Goal: Transaction & Acquisition: Purchase product/service

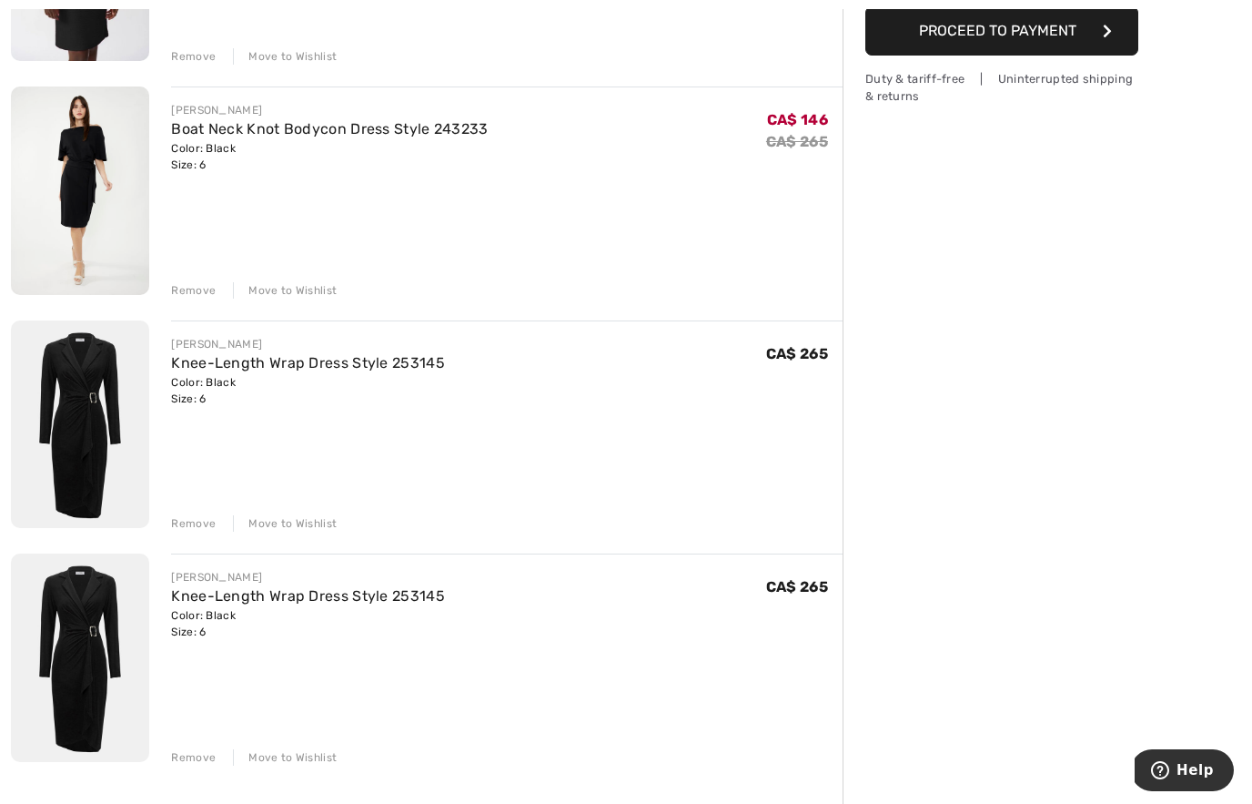
scroll to position [384, 0]
click at [201, 755] on div "Remove" at bounding box center [193, 758] width 45 height 16
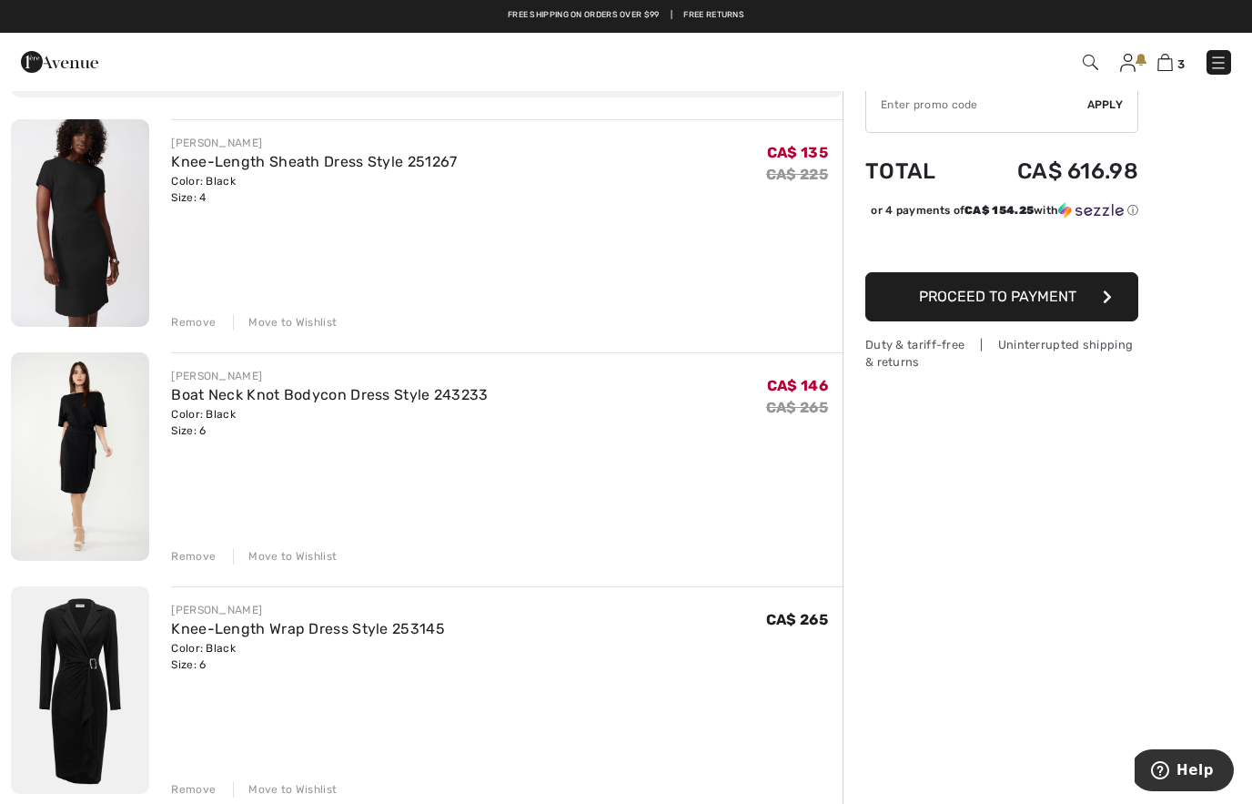
scroll to position [0, 0]
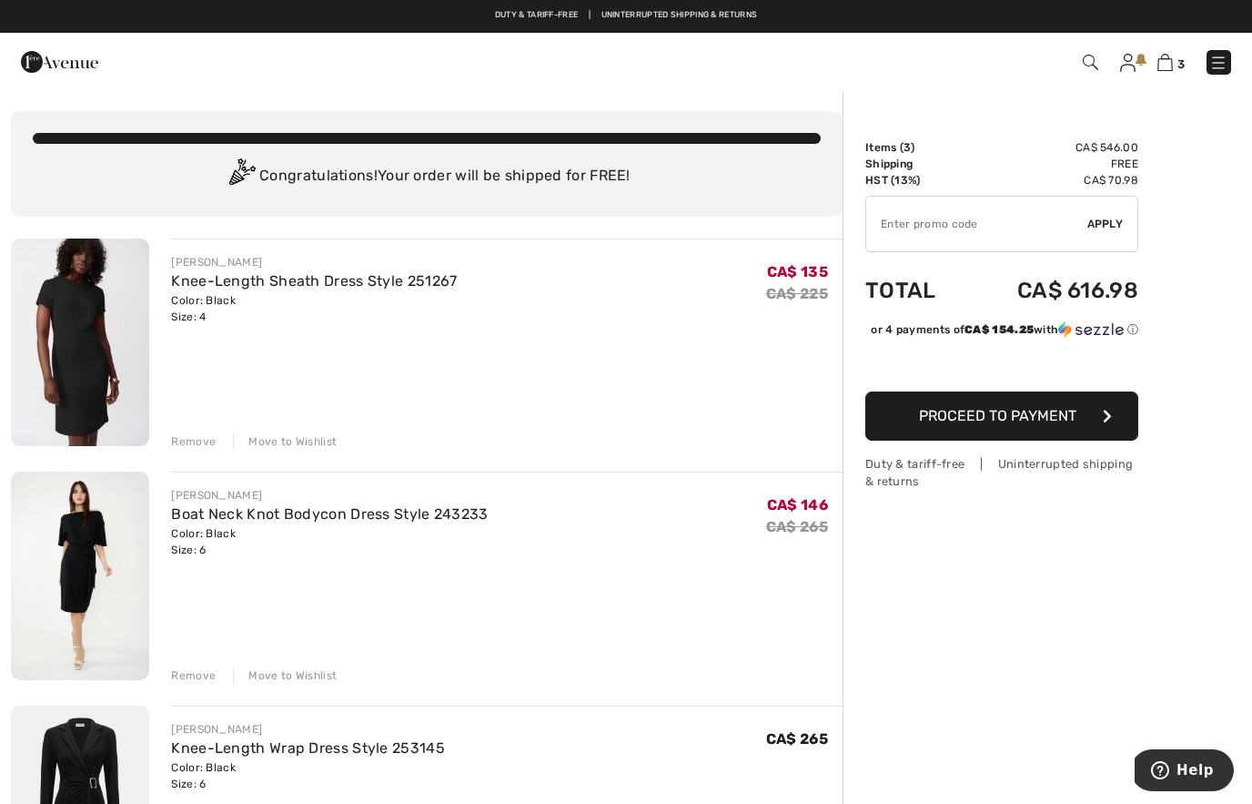
click at [1129, 61] on img at bounding box center [1128, 63] width 15 height 18
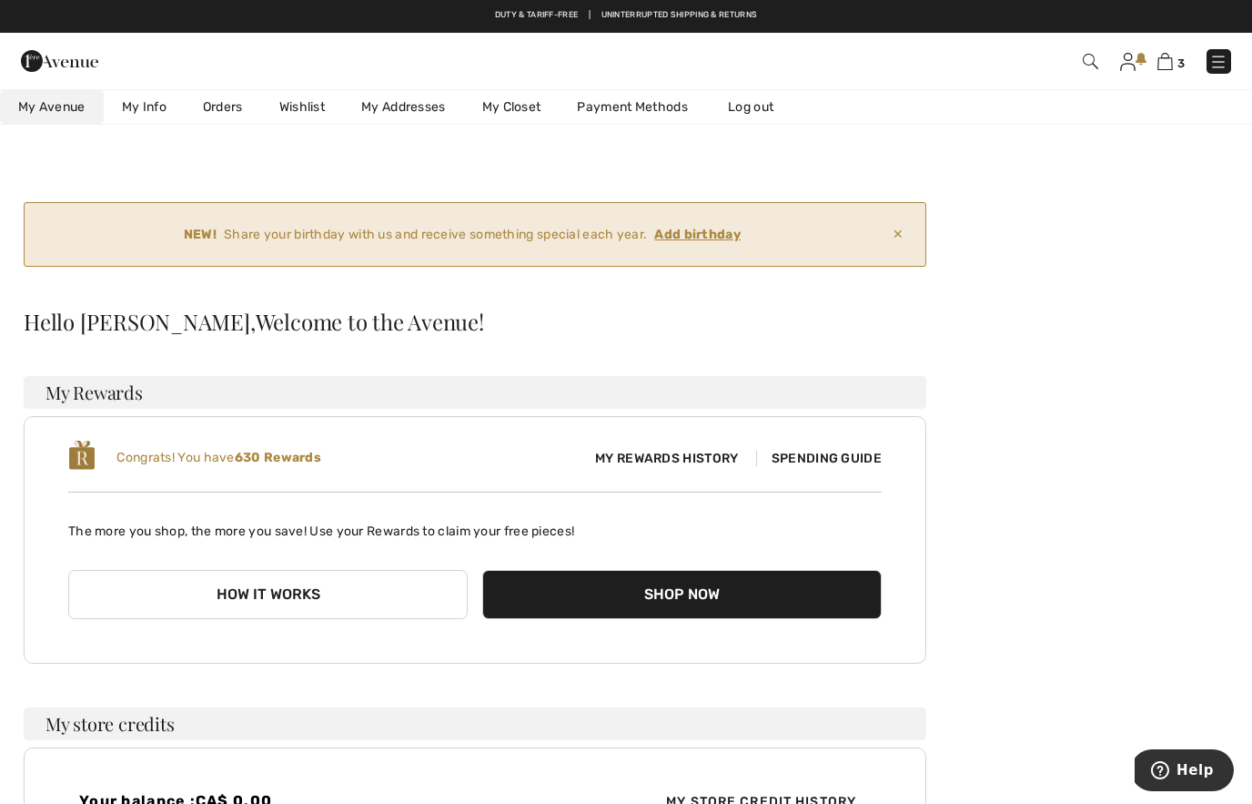
click at [301, 113] on link "Wishlist" at bounding box center [302, 107] width 82 height 34
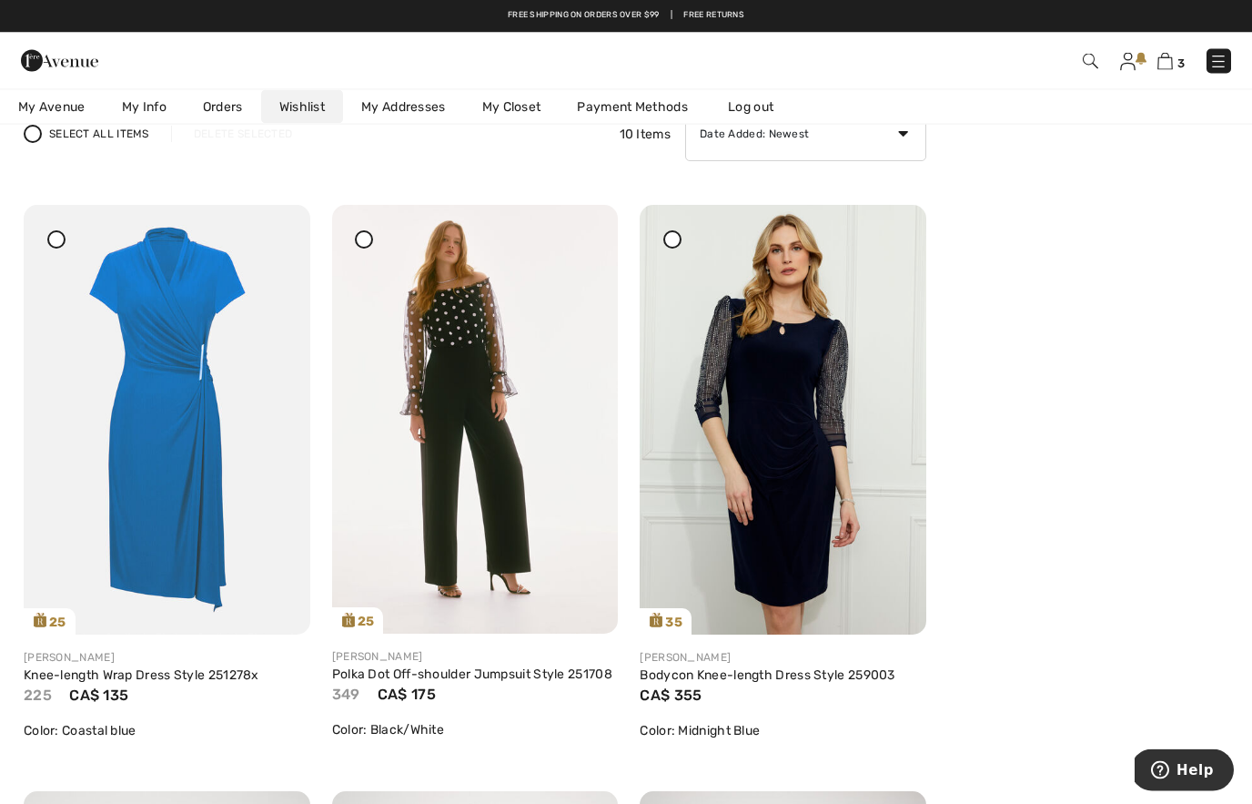
scroll to position [269, 0]
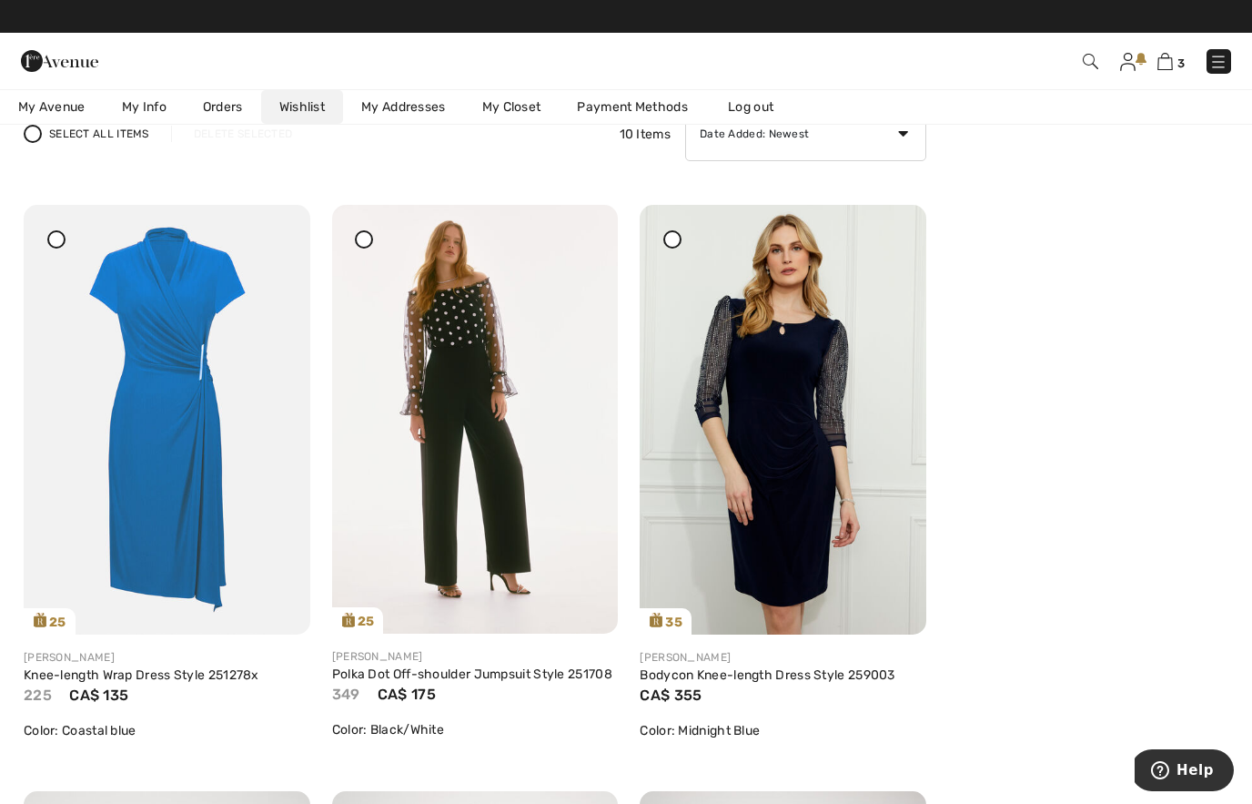
click at [894, 224] on icon at bounding box center [891, 217] width 11 height 13
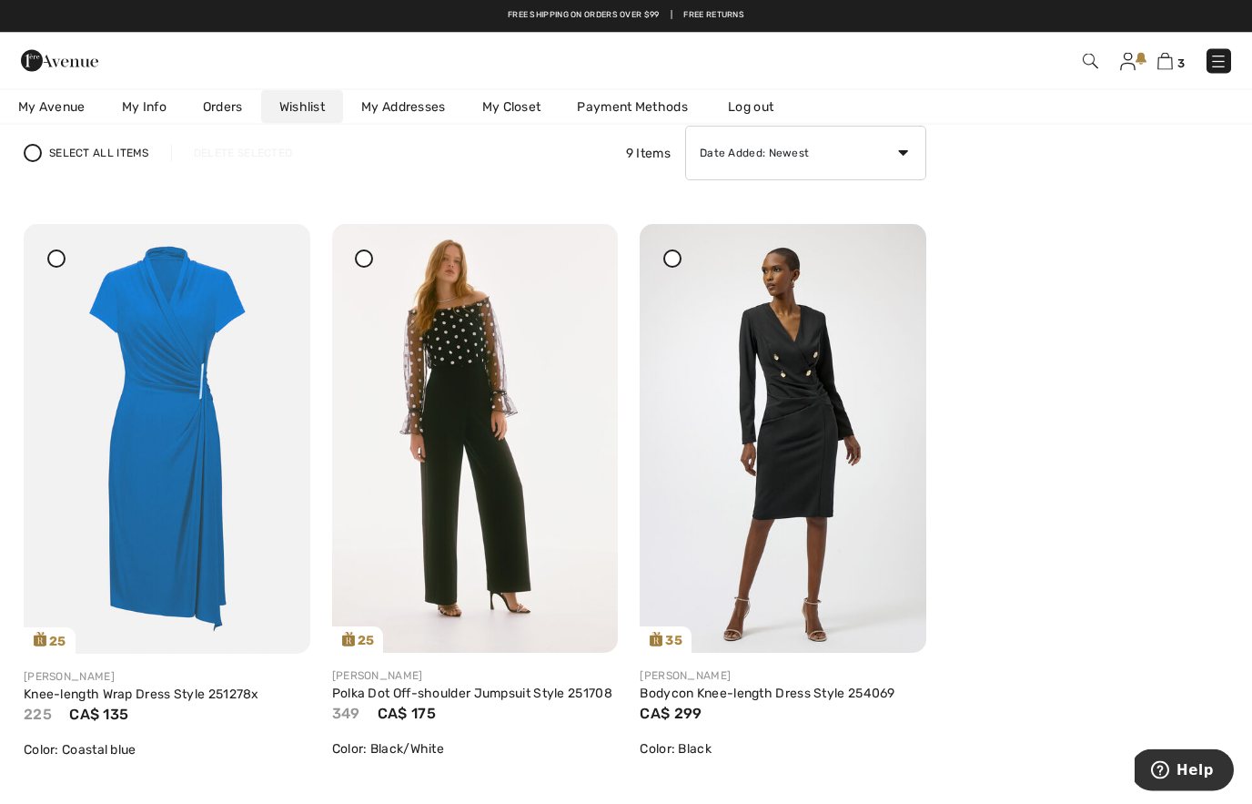
scroll to position [217, 0]
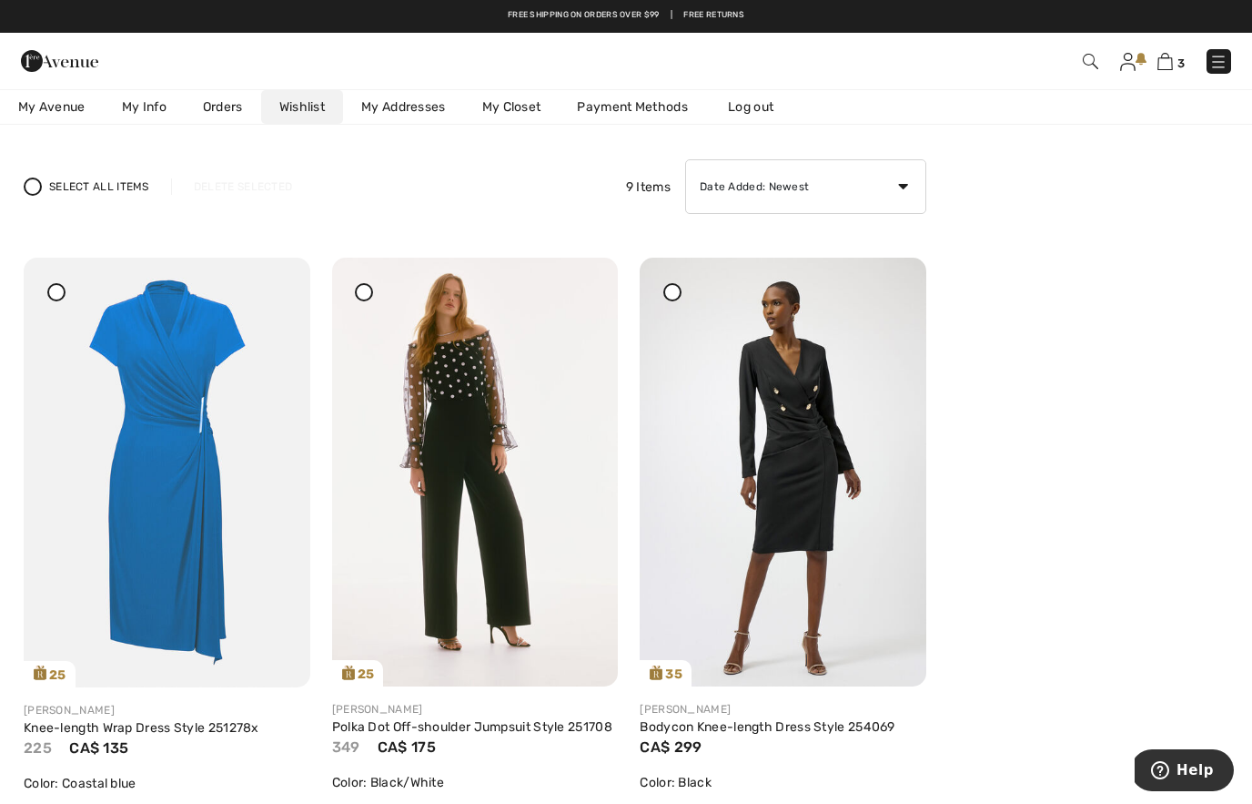
click at [502, 534] on img at bounding box center [475, 472] width 287 height 429
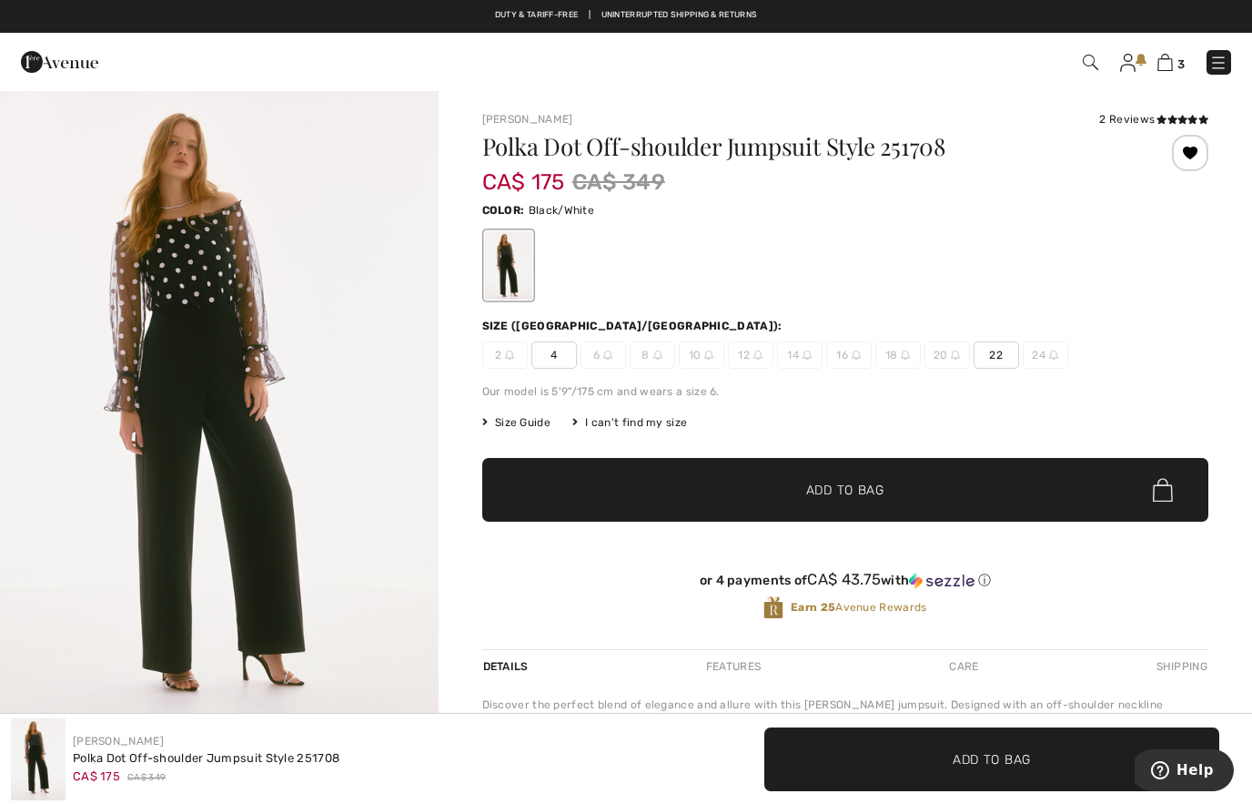
click at [365, 441] on img "1 / 5" at bounding box center [219, 417] width 439 height 657
click at [1173, 67] on img at bounding box center [1165, 62] width 15 height 17
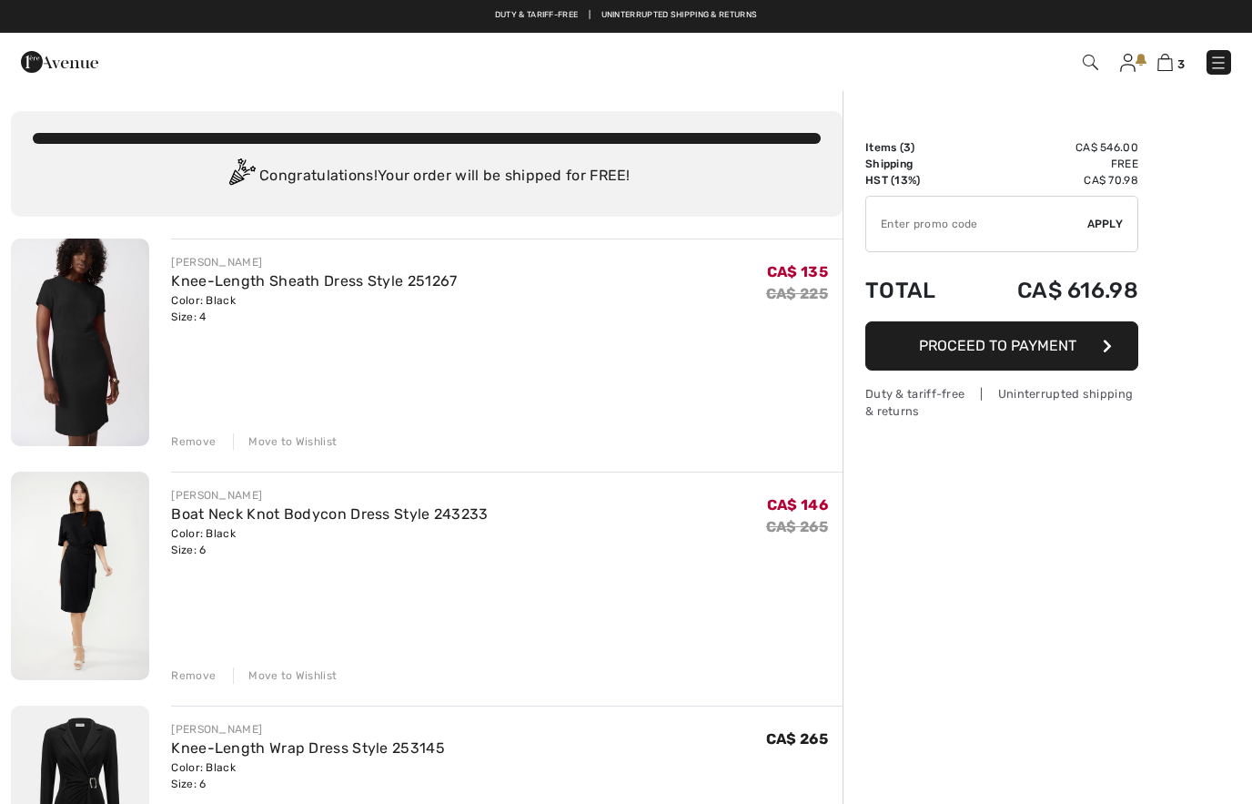
checkbox input "true"
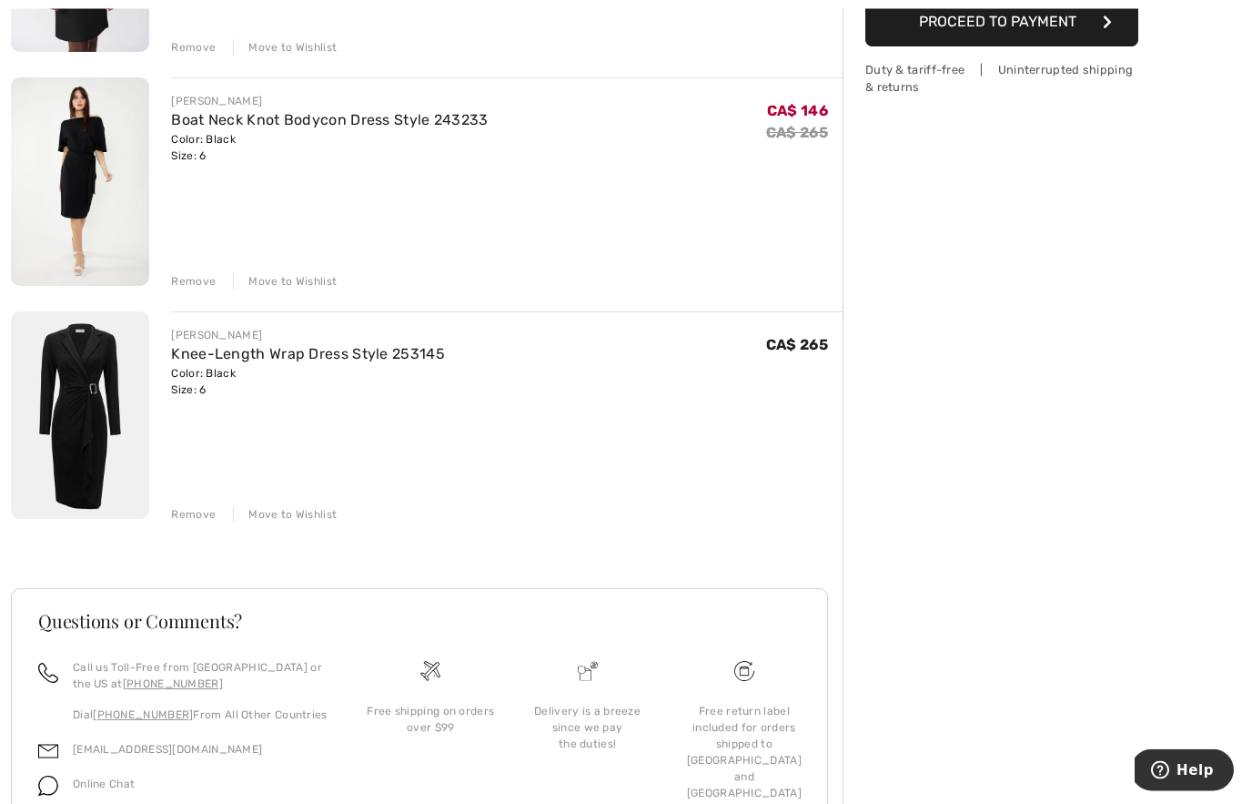
scroll to position [394, 0]
